Goal: Transaction & Acquisition: Purchase product/service

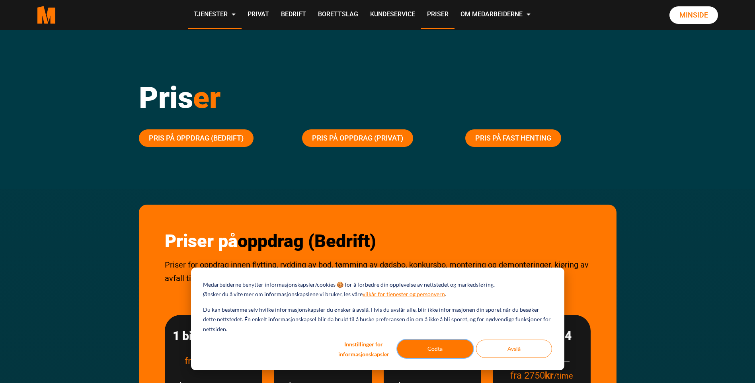
click at [433, 345] on button "Godta" at bounding box center [435, 349] width 76 height 18
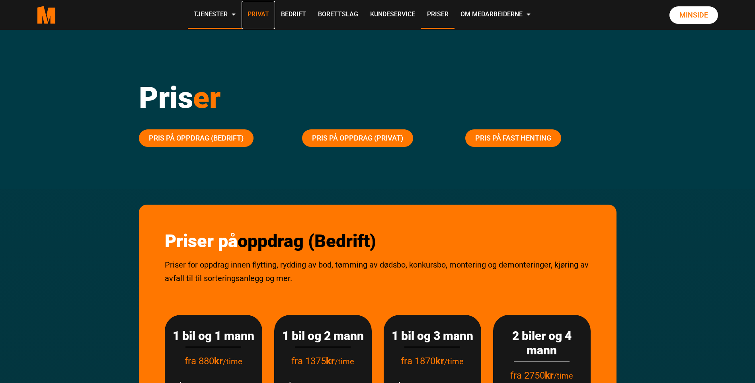
click at [254, 13] on link "Privat" at bounding box center [258, 15] width 33 height 28
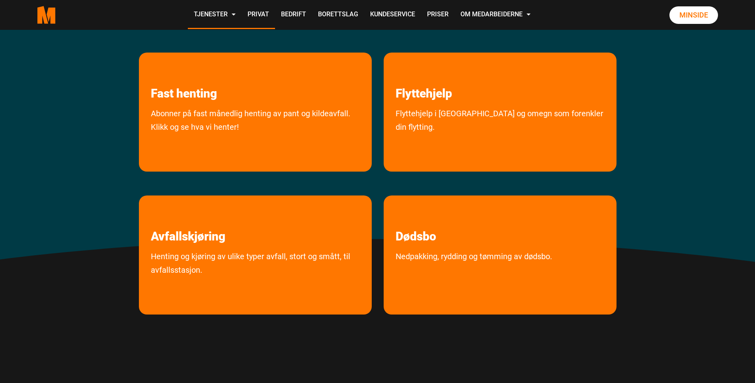
scroll to position [159, 0]
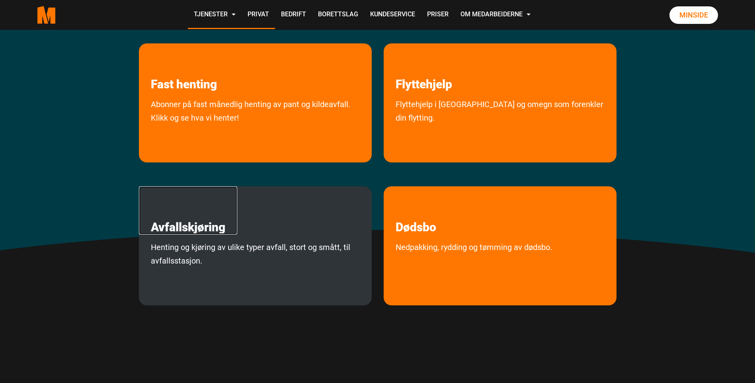
click at [203, 228] on link "Avfallskjøring" at bounding box center [188, 210] width 98 height 48
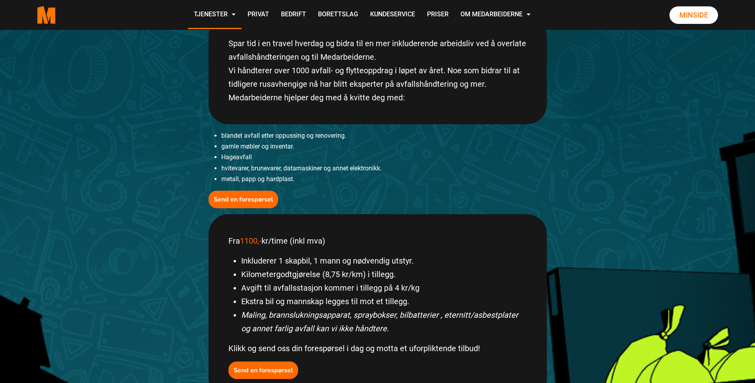
scroll to position [199, 0]
